Goal: Task Accomplishment & Management: Use online tool/utility

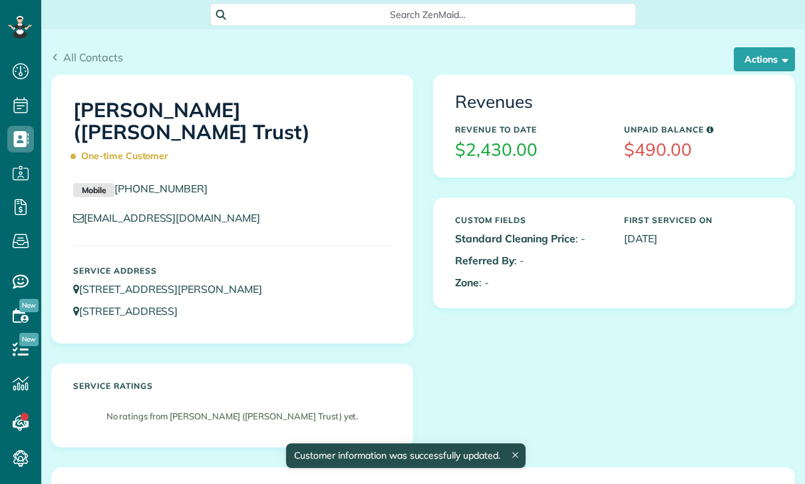
scroll to position [6, 6]
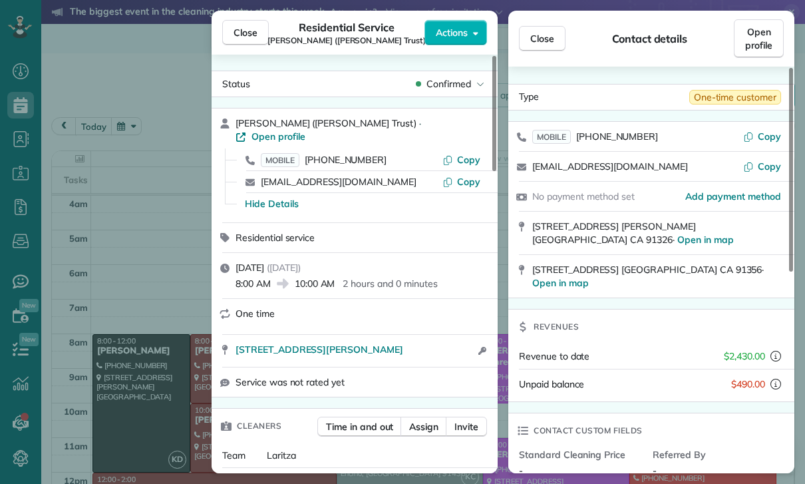
scroll to position [104, 0]
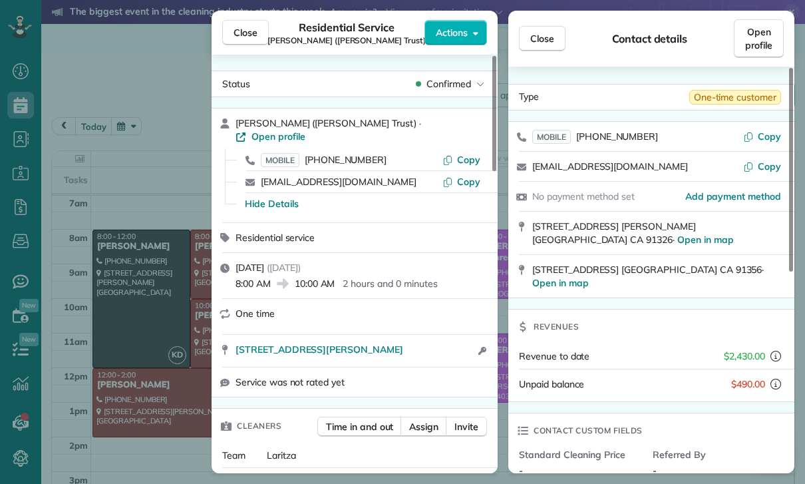
click at [387, 237] on div "Residential service" at bounding box center [355, 237] width 286 height 29
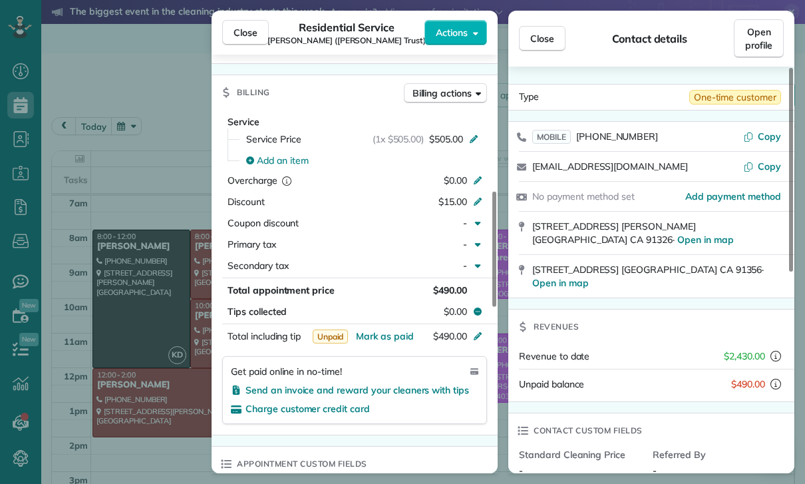
scroll to position [506, 0]
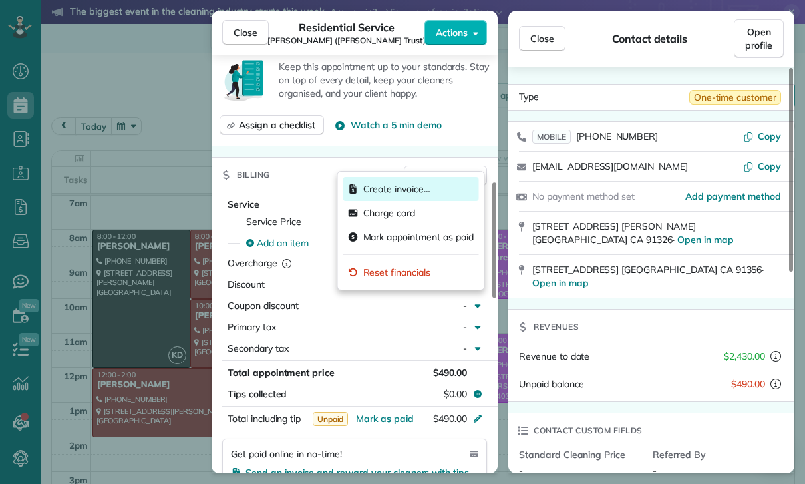
click at [396, 189] on span "Create invoice…" at bounding box center [396, 188] width 67 height 13
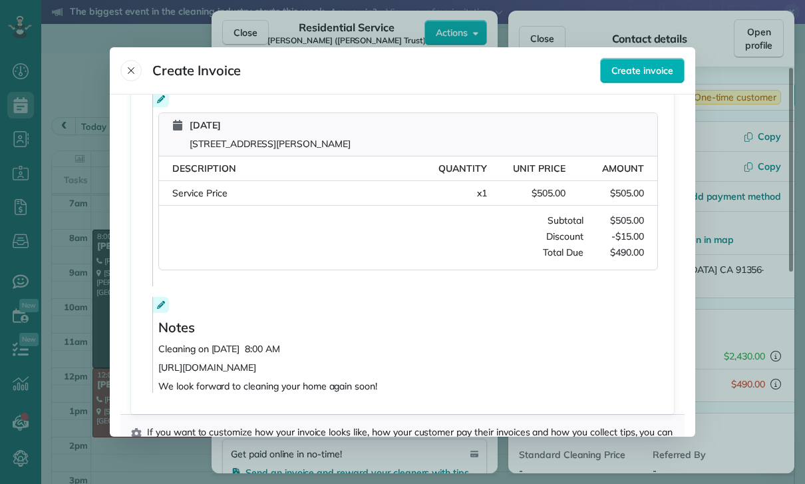
scroll to position [273, 0]
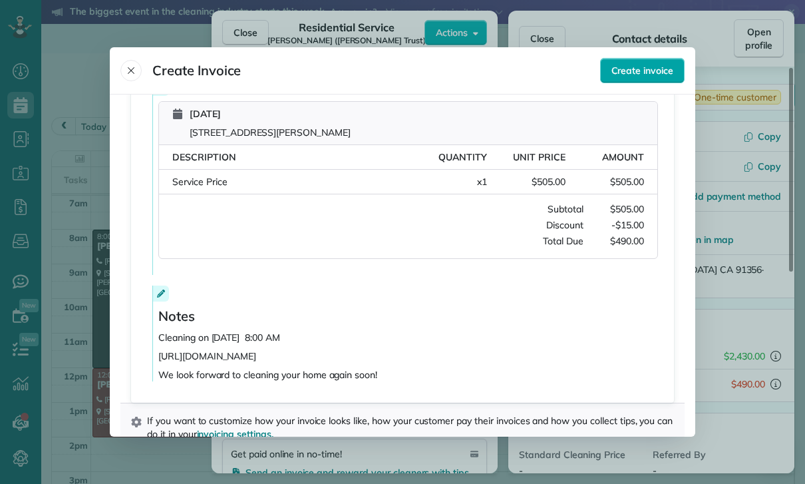
click at [647, 60] on button "Create invoice" at bounding box center [642, 70] width 84 height 25
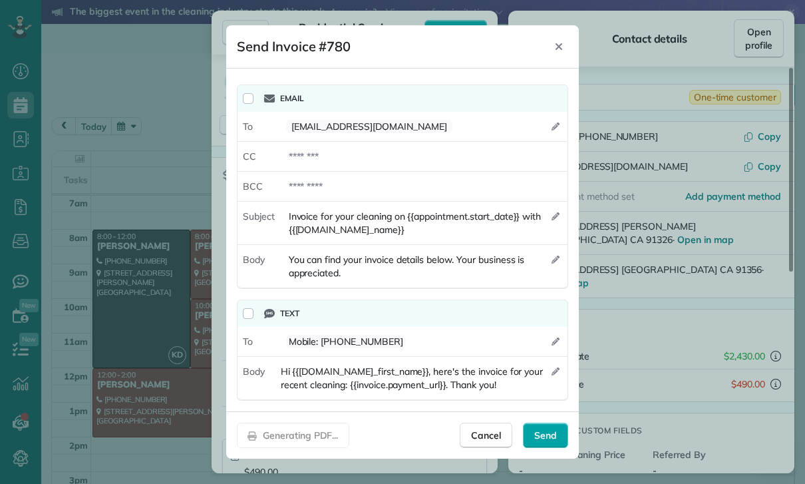
click at [543, 429] on div "Send" at bounding box center [545, 434] width 45 height 25
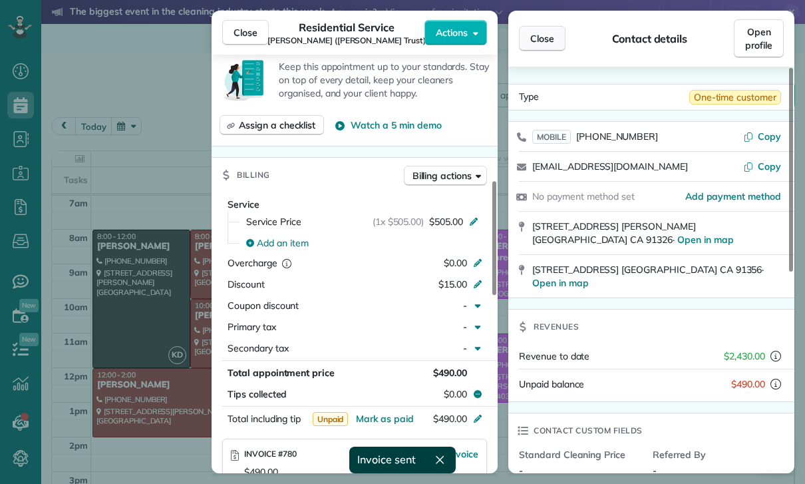
click at [549, 43] on span "Close" at bounding box center [542, 38] width 24 height 13
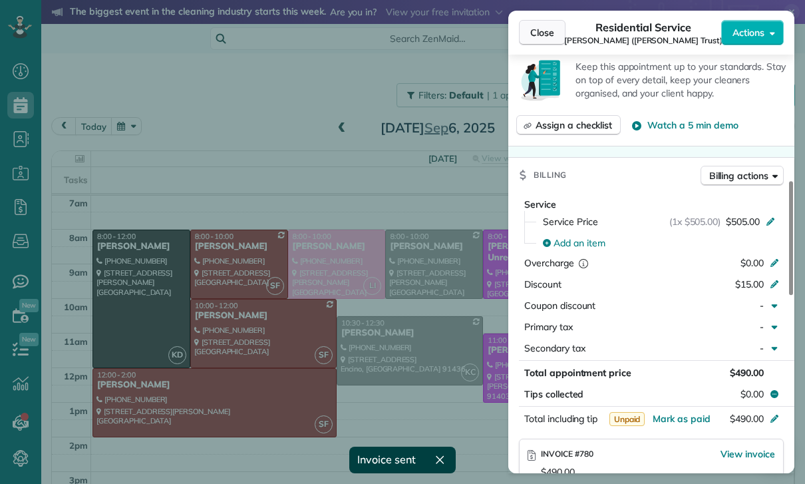
click at [531, 29] on span "Close" at bounding box center [542, 32] width 24 height 13
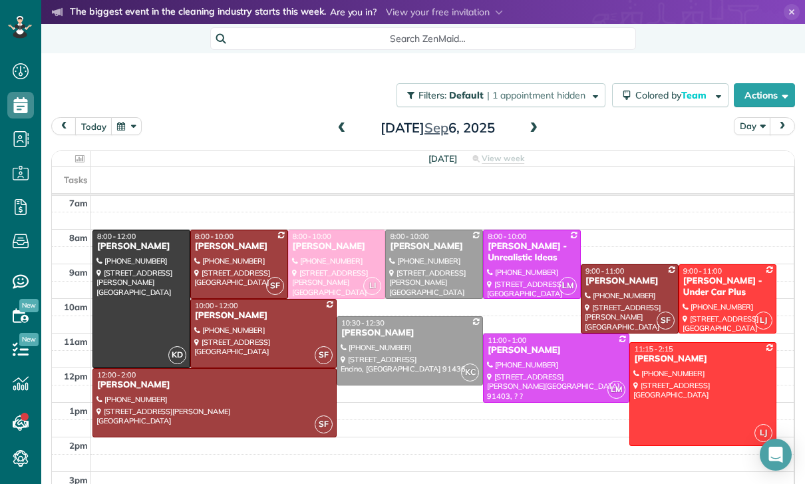
click at [131, 122] on button "button" at bounding box center [126, 126] width 31 height 18
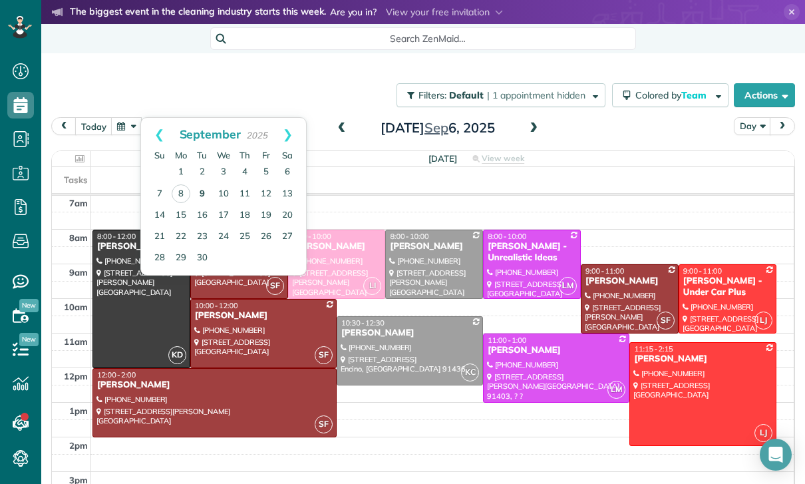
click at [204, 190] on link "9" at bounding box center [202, 194] width 21 height 21
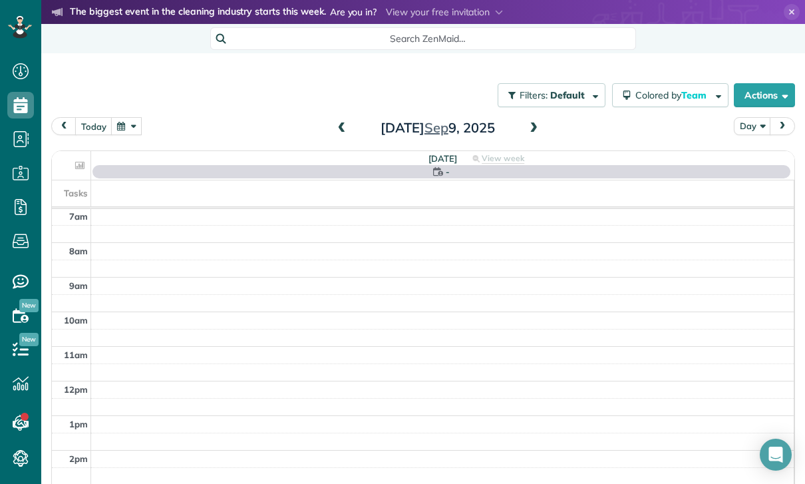
scroll to position [104, 0]
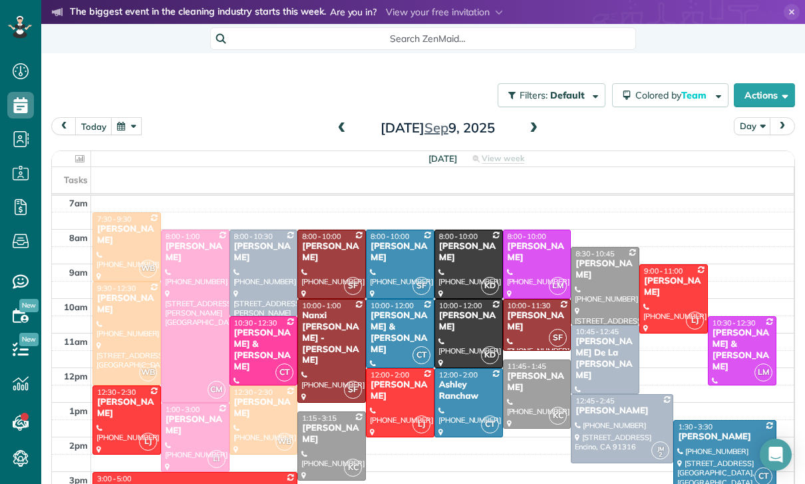
click at [118, 424] on div at bounding box center [126, 420] width 67 height 68
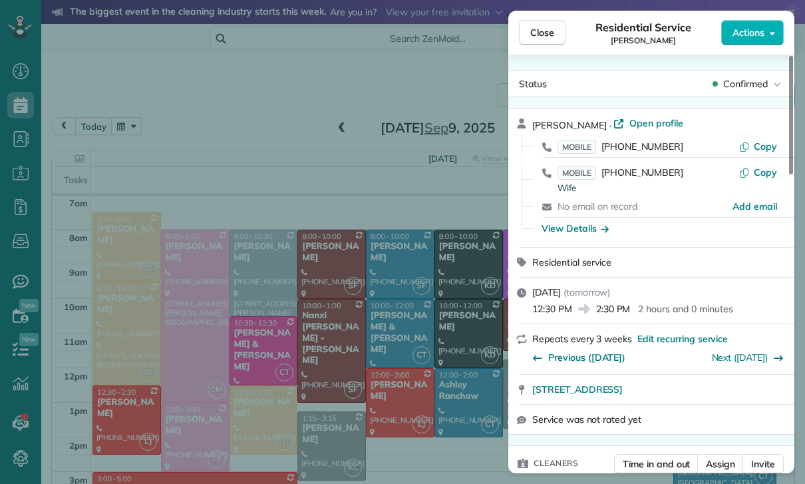
click at [440, 406] on div "Close Residential Service [PERSON_NAME] Actions Status Confirmed [PERSON_NAME] …" at bounding box center [402, 242] width 805 height 484
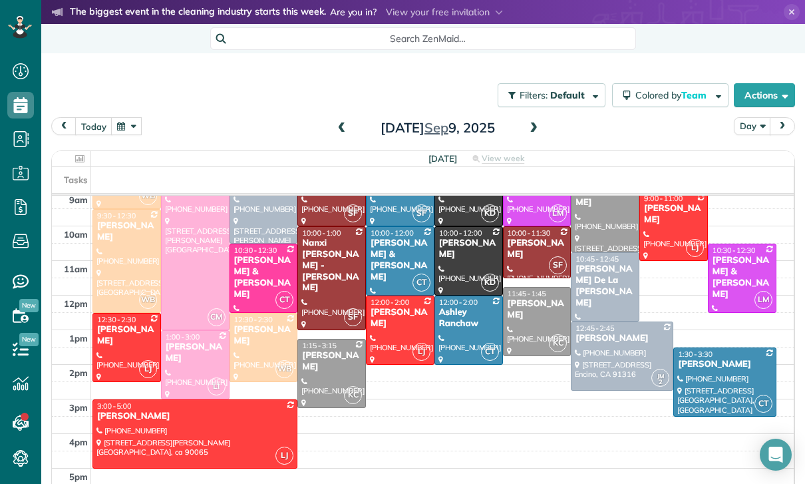
scroll to position [177, 0]
click at [119, 353] on div at bounding box center [126, 347] width 67 height 68
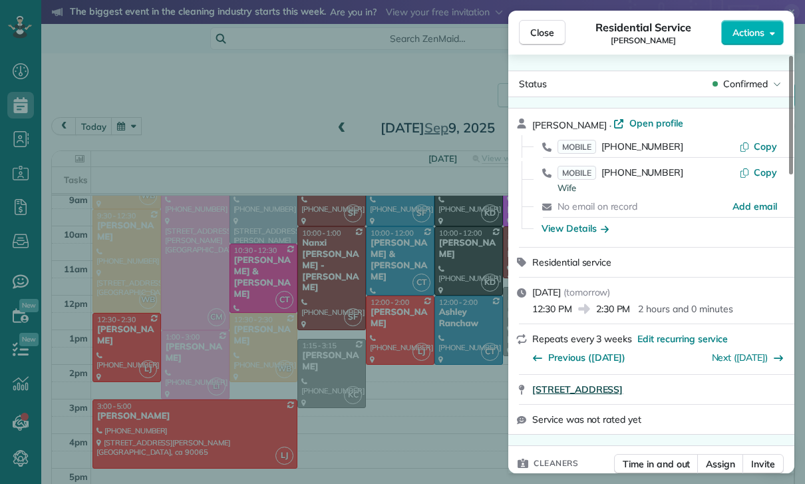
click at [623, 388] on span "[STREET_ADDRESS]" at bounding box center [577, 388] width 90 height 13
click at [547, 31] on span "Close" at bounding box center [542, 32] width 24 height 13
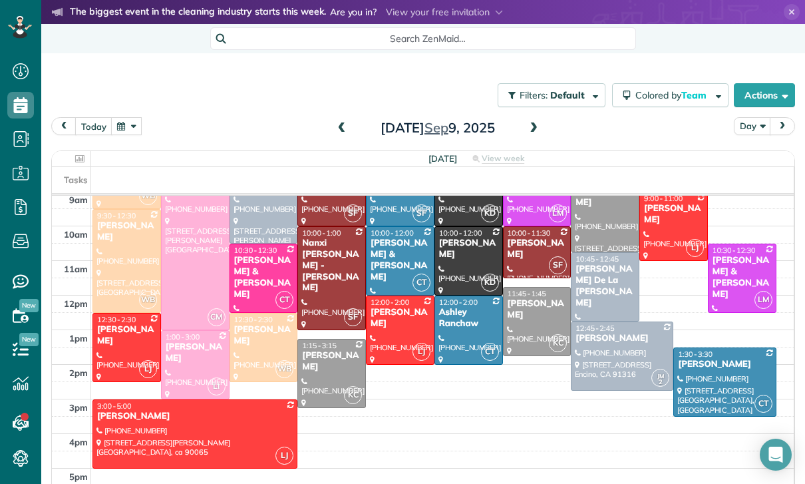
scroll to position [64, 0]
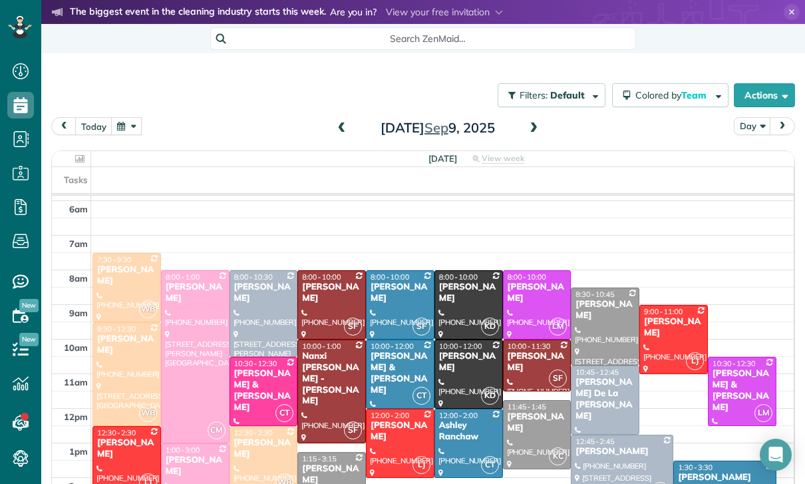
click at [131, 127] on button "button" at bounding box center [126, 126] width 31 height 18
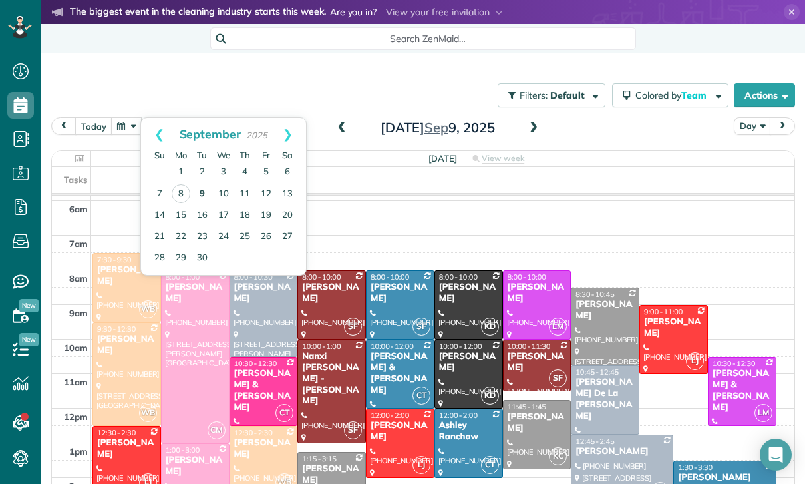
click at [193, 194] on link "9" at bounding box center [202, 194] width 21 height 21
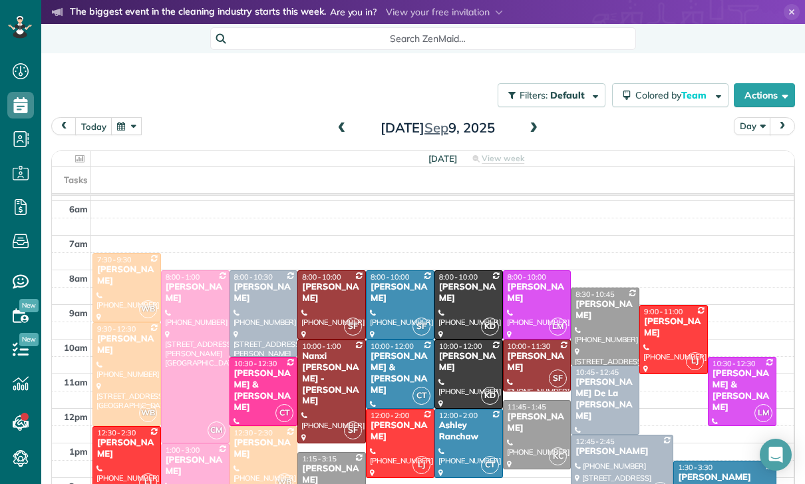
click at [130, 126] on button "button" at bounding box center [126, 126] width 31 height 18
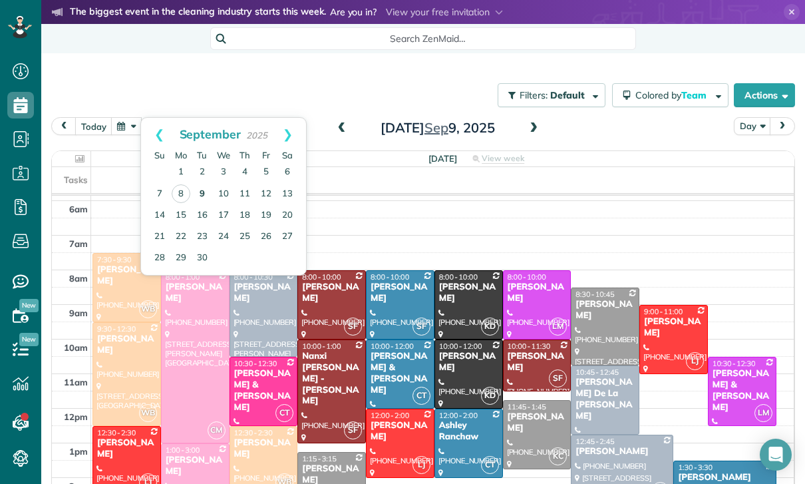
click at [200, 191] on link "9" at bounding box center [202, 194] width 21 height 21
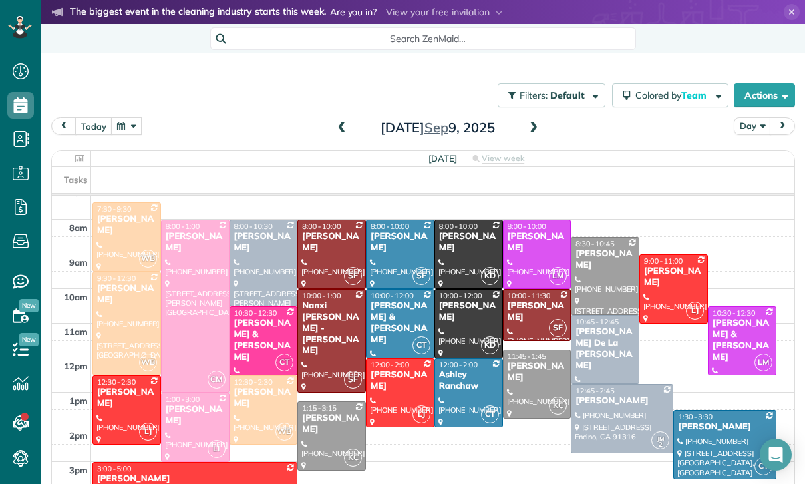
scroll to position [114, 0]
